Goal: Transaction & Acquisition: Purchase product/service

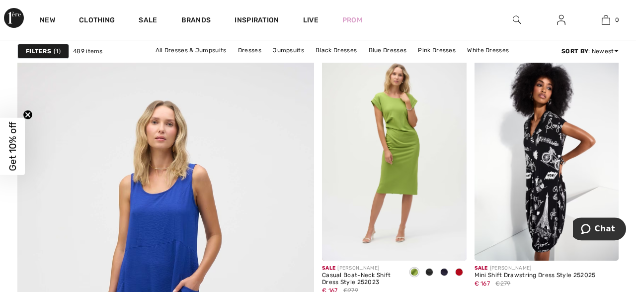
scroll to position [2275, 0]
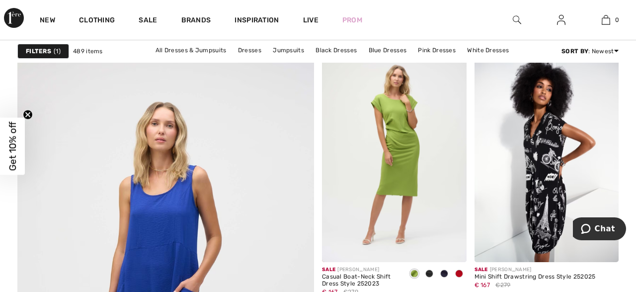
click at [414, 31] on div "New Clothing Sale Brands Inspiration Live Prom 0 Your bag is empty" at bounding box center [318, 20] width 636 height 40
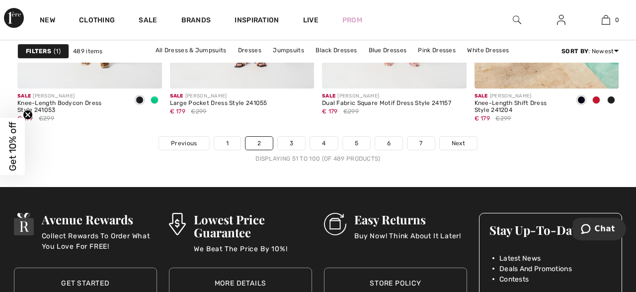
scroll to position [4214, 0]
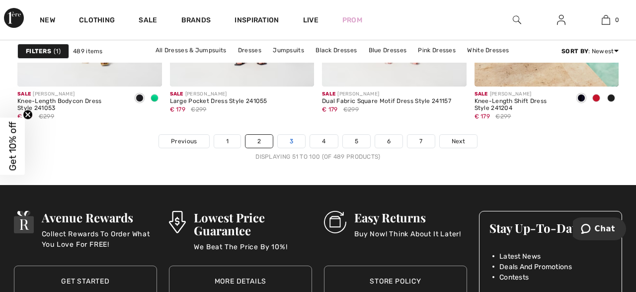
click at [294, 137] on link "3" at bounding box center [291, 141] width 27 height 13
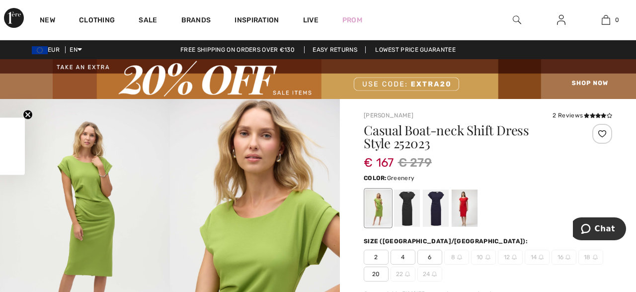
checkbox input "true"
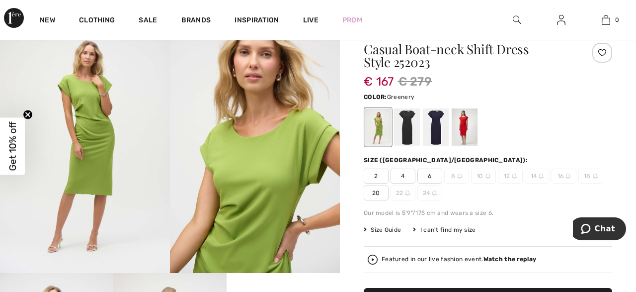
scroll to position [78, 0]
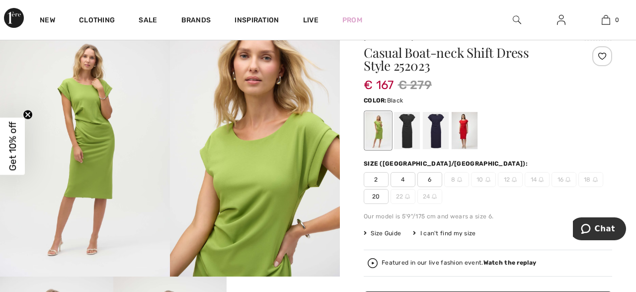
click at [409, 117] on div at bounding box center [407, 130] width 26 height 37
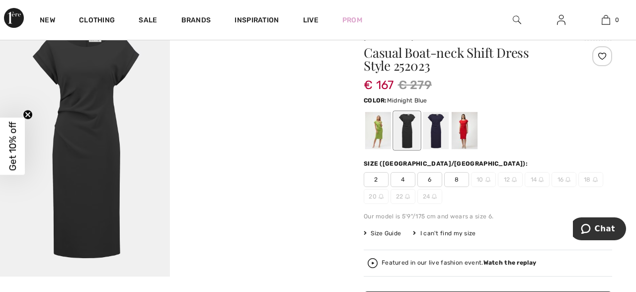
click at [439, 132] on div at bounding box center [436, 130] width 26 height 37
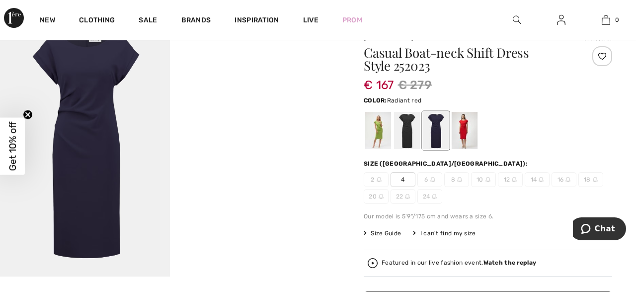
click at [460, 132] on div at bounding box center [465, 130] width 26 height 37
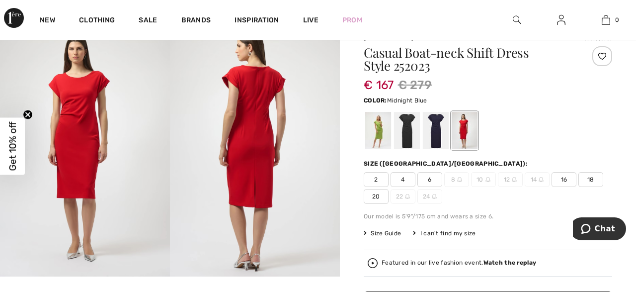
click at [432, 132] on div at bounding box center [436, 130] width 26 height 37
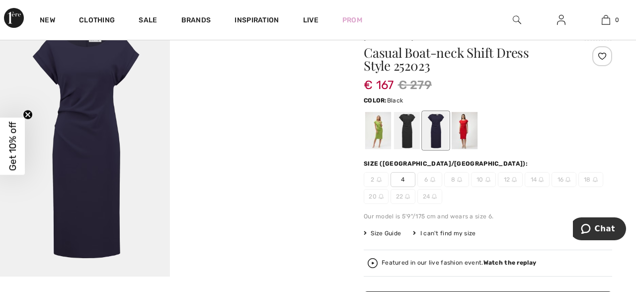
click at [412, 128] on div at bounding box center [407, 130] width 26 height 37
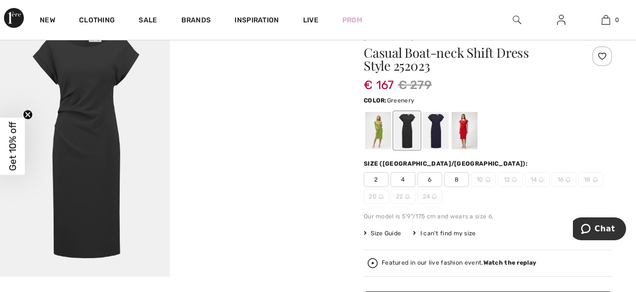
click at [380, 128] on div at bounding box center [378, 130] width 26 height 37
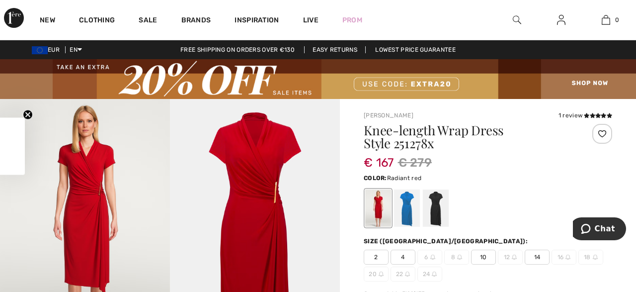
checkbox input "true"
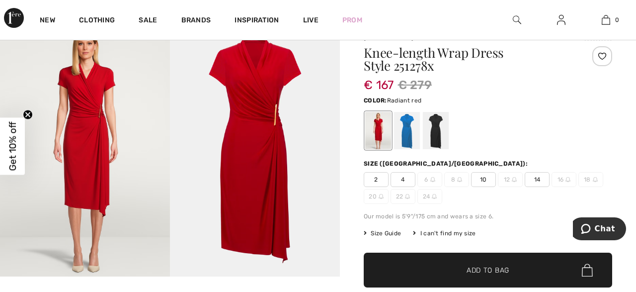
scroll to position [52, 0]
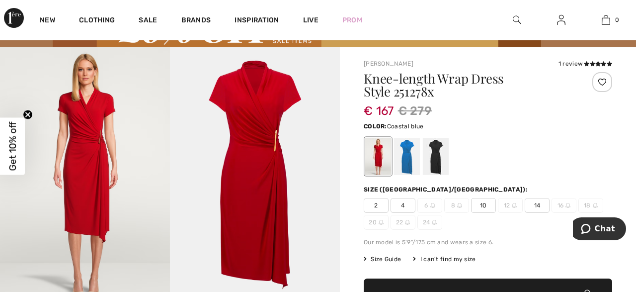
click at [413, 145] on div at bounding box center [407, 156] width 26 height 37
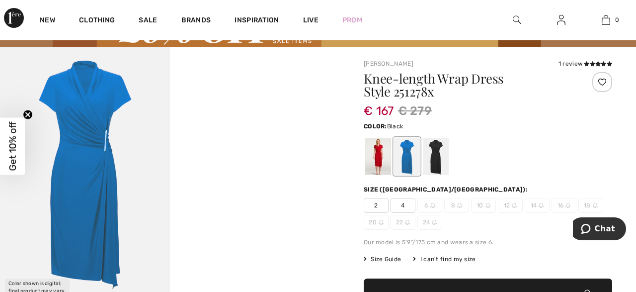
click at [434, 152] on div at bounding box center [436, 156] width 26 height 37
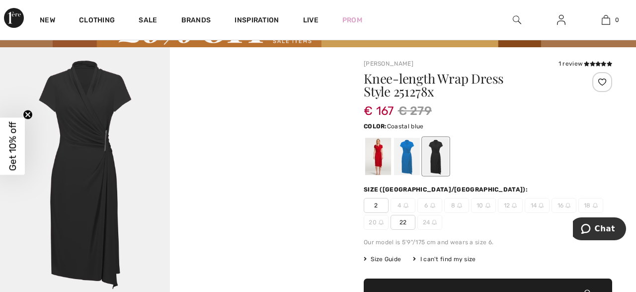
click at [404, 157] on div at bounding box center [407, 156] width 26 height 37
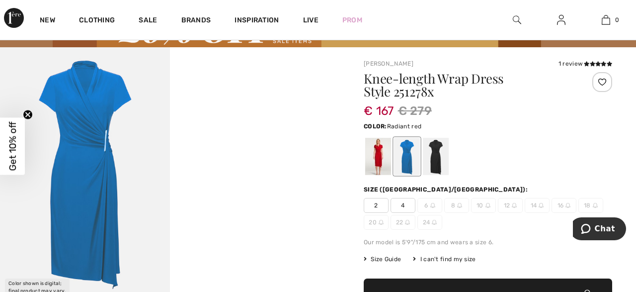
click at [375, 153] on div at bounding box center [378, 156] width 26 height 37
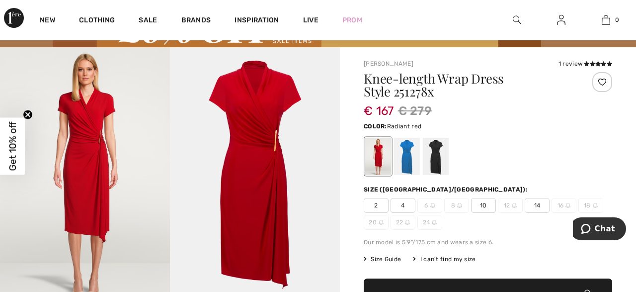
click at [253, 147] on img at bounding box center [255, 174] width 170 height 255
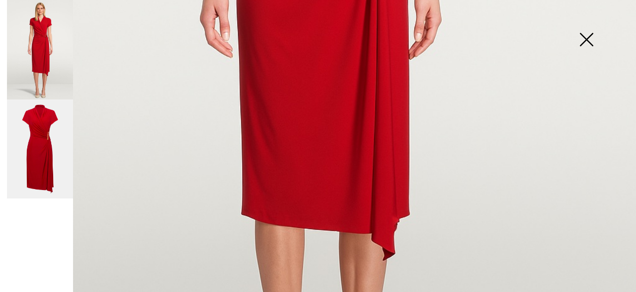
scroll to position [474, 0]
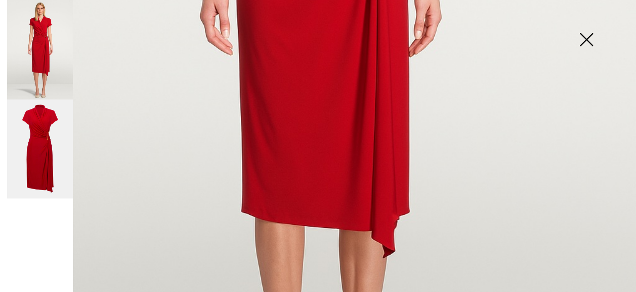
click at [48, 118] on img at bounding box center [40, 148] width 66 height 99
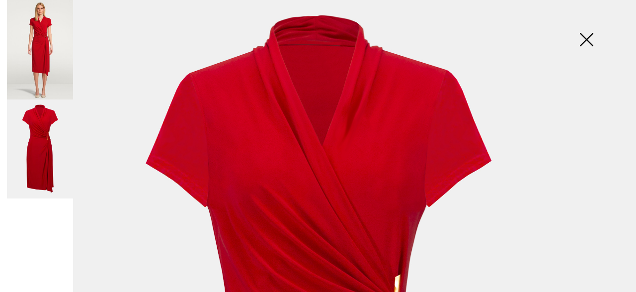
scroll to position [0, 0]
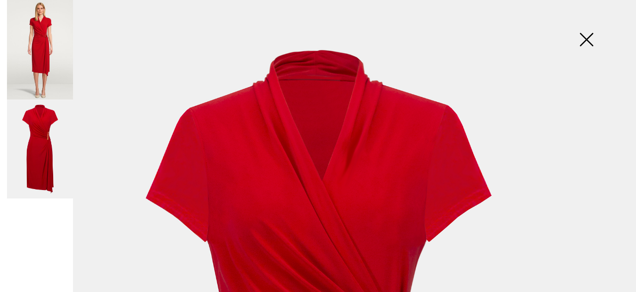
click at [591, 37] on img at bounding box center [587, 40] width 50 height 51
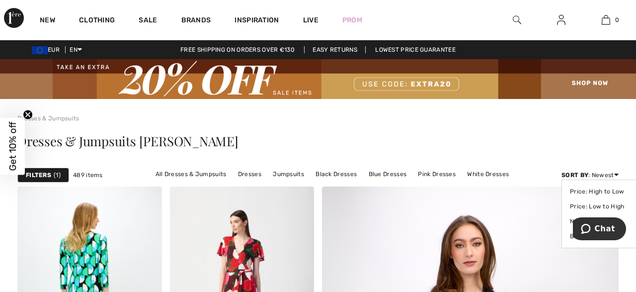
click at [604, 176] on div "Sort By : Newest Price: High to Low Price: Low to High Newest Best Sellers" at bounding box center [590, 175] width 57 height 9
click at [602, 209] on link "Price: Low to High" at bounding box center [601, 206] width 63 height 15
click at [580, 133] on div "Dresses & Jumpsuits [PERSON_NAME]" at bounding box center [318, 143] width 602 height 41
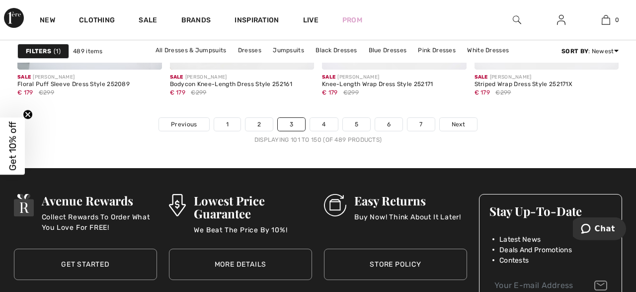
scroll to position [4240, 0]
